Goal: Task Accomplishment & Management: Use online tool/utility

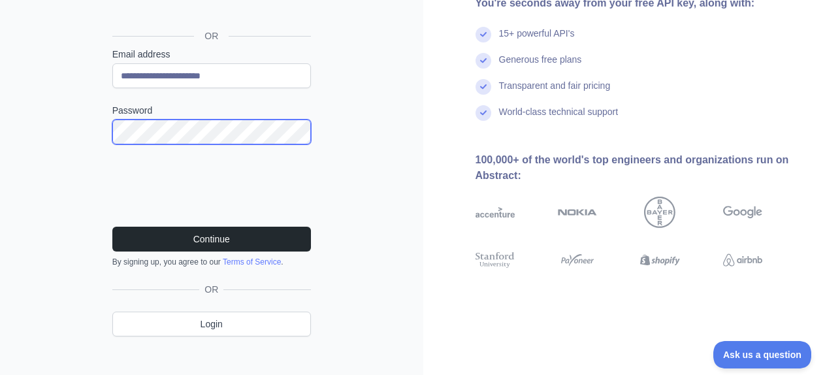
scroll to position [161, 0]
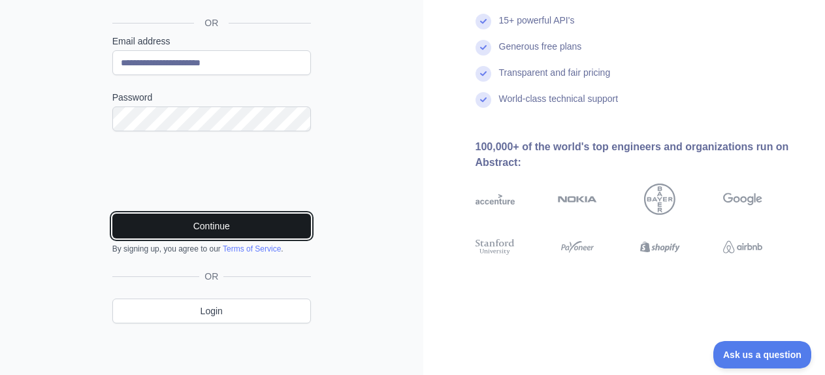
click at [197, 223] on button "Continue" at bounding box center [211, 226] width 199 height 25
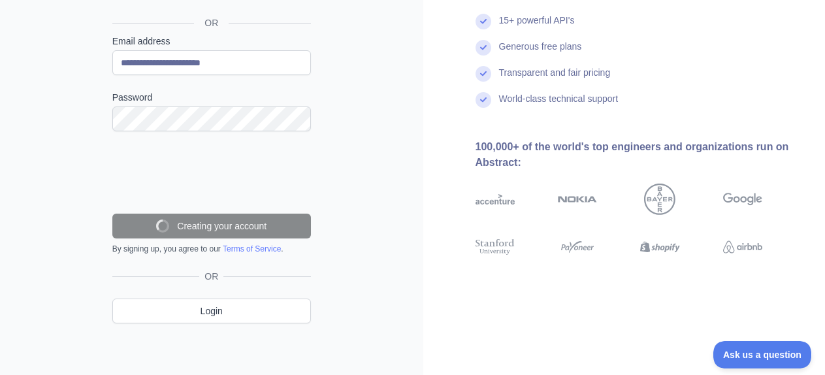
scroll to position [119, 0]
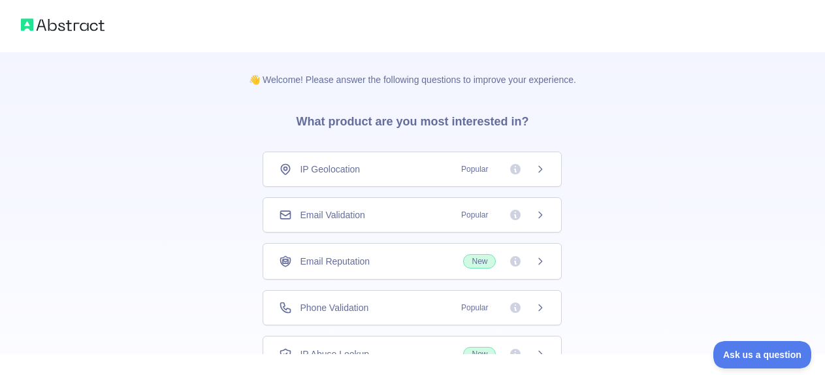
click at [514, 209] on icon at bounding box center [515, 214] width 13 height 13
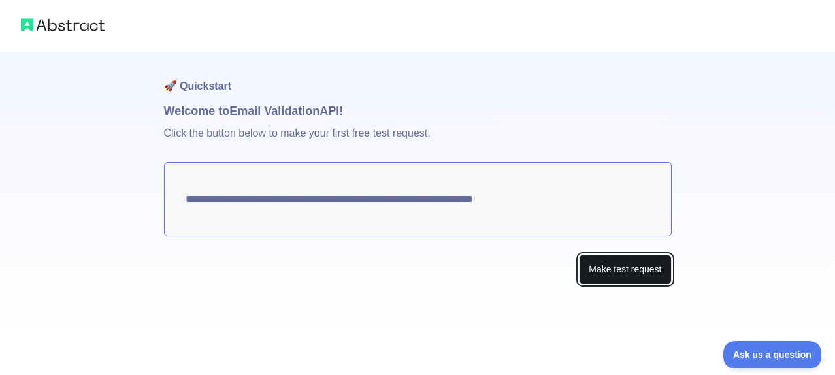
click at [624, 270] on button "Make test request" at bounding box center [625, 269] width 92 height 29
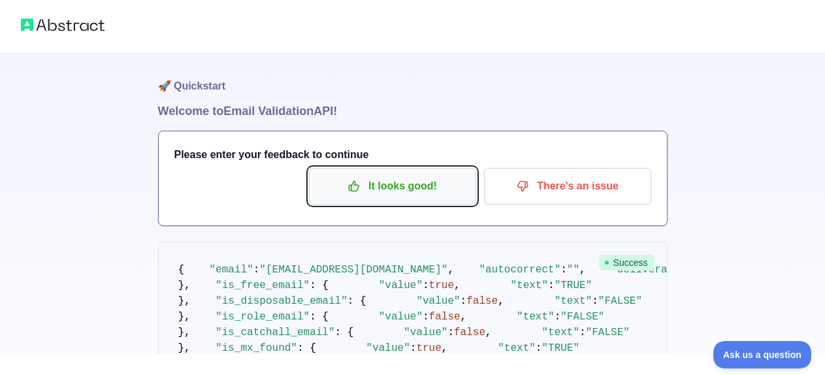
click at [396, 195] on p "It looks good!" at bounding box center [393, 186] width 148 height 22
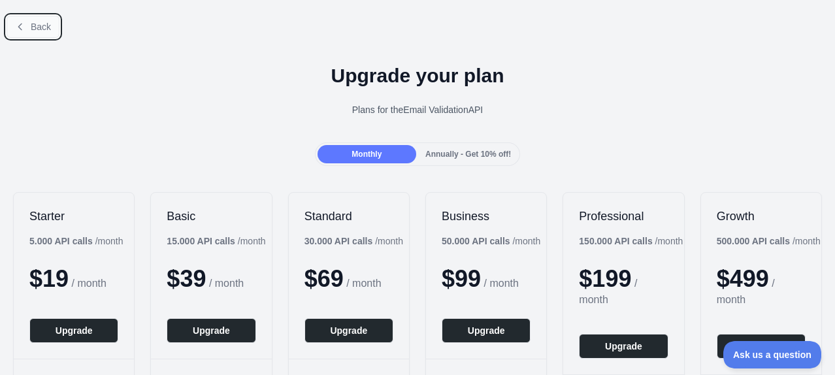
click at [20, 22] on icon at bounding box center [20, 27] width 10 height 10
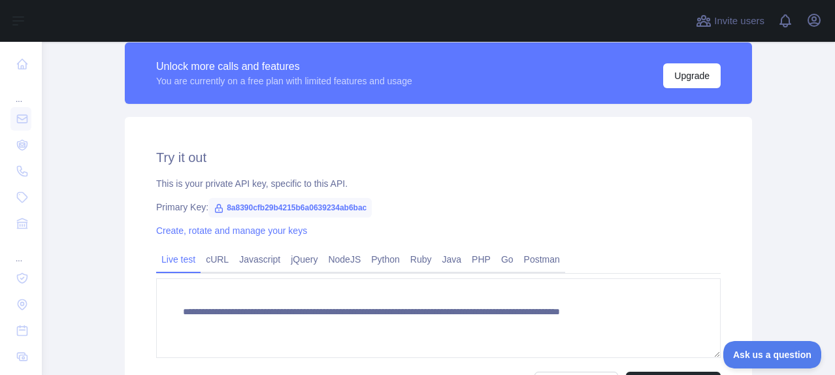
scroll to position [392, 0]
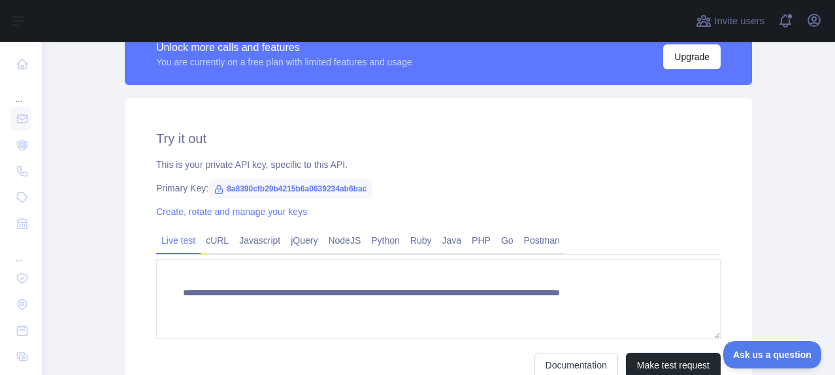
click at [339, 184] on span "8a8390cfb29b4215b6a0639234ab6bac" at bounding box center [289, 189] width 163 height 20
copy span "8a8390cfb29b4215b6a0639234ab6bac"
click at [715, 196] on div "**********" at bounding box center [438, 253] width 627 height 311
